Goal: Transaction & Acquisition: Purchase product/service

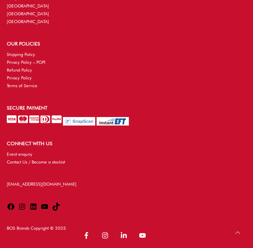
scroll to position [2054, 0]
